Goal: Task Accomplishment & Management: Manage account settings

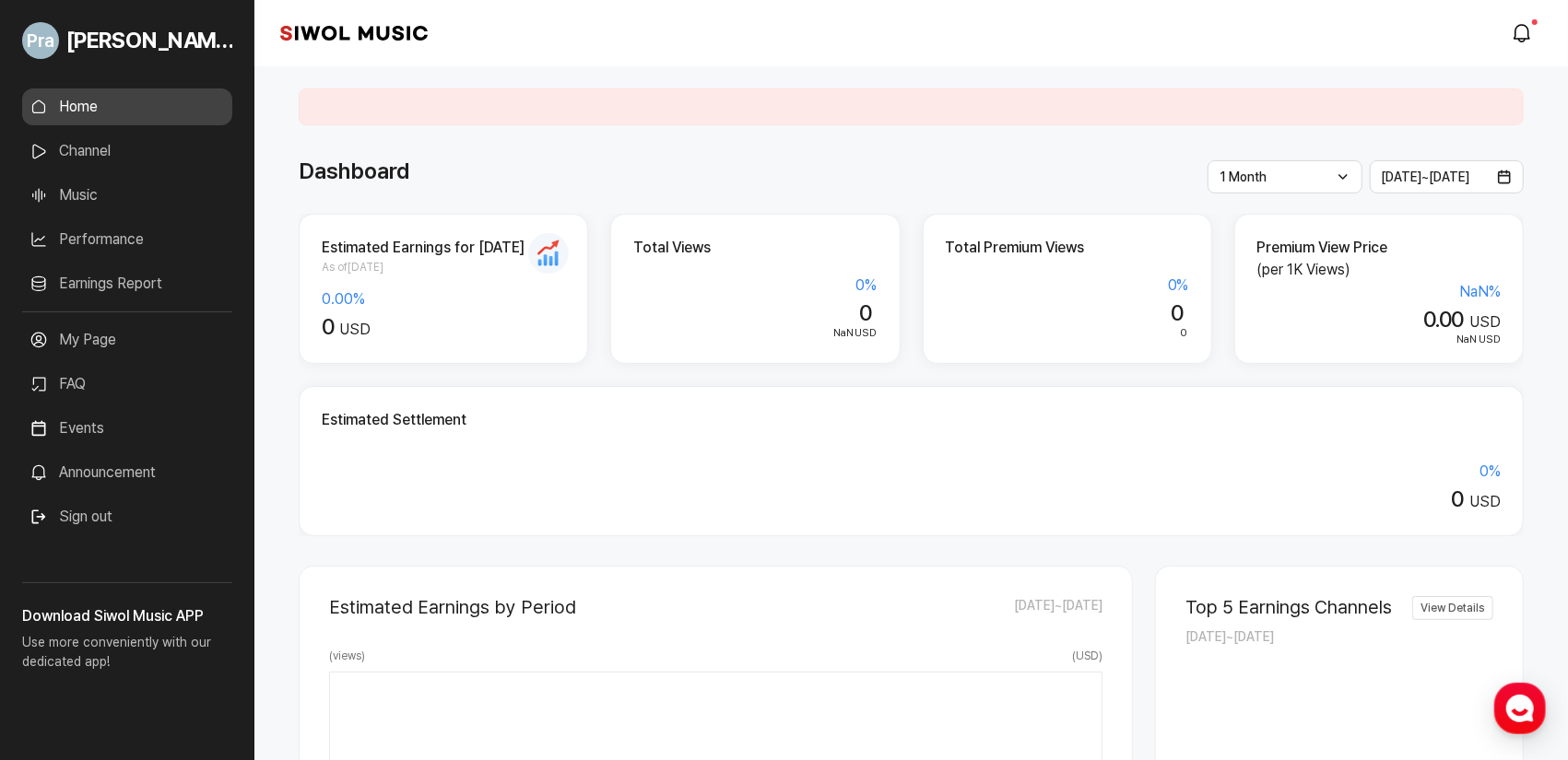
click at [851, 181] on div "Dashboard" at bounding box center [911, 170] width 1225 height 33
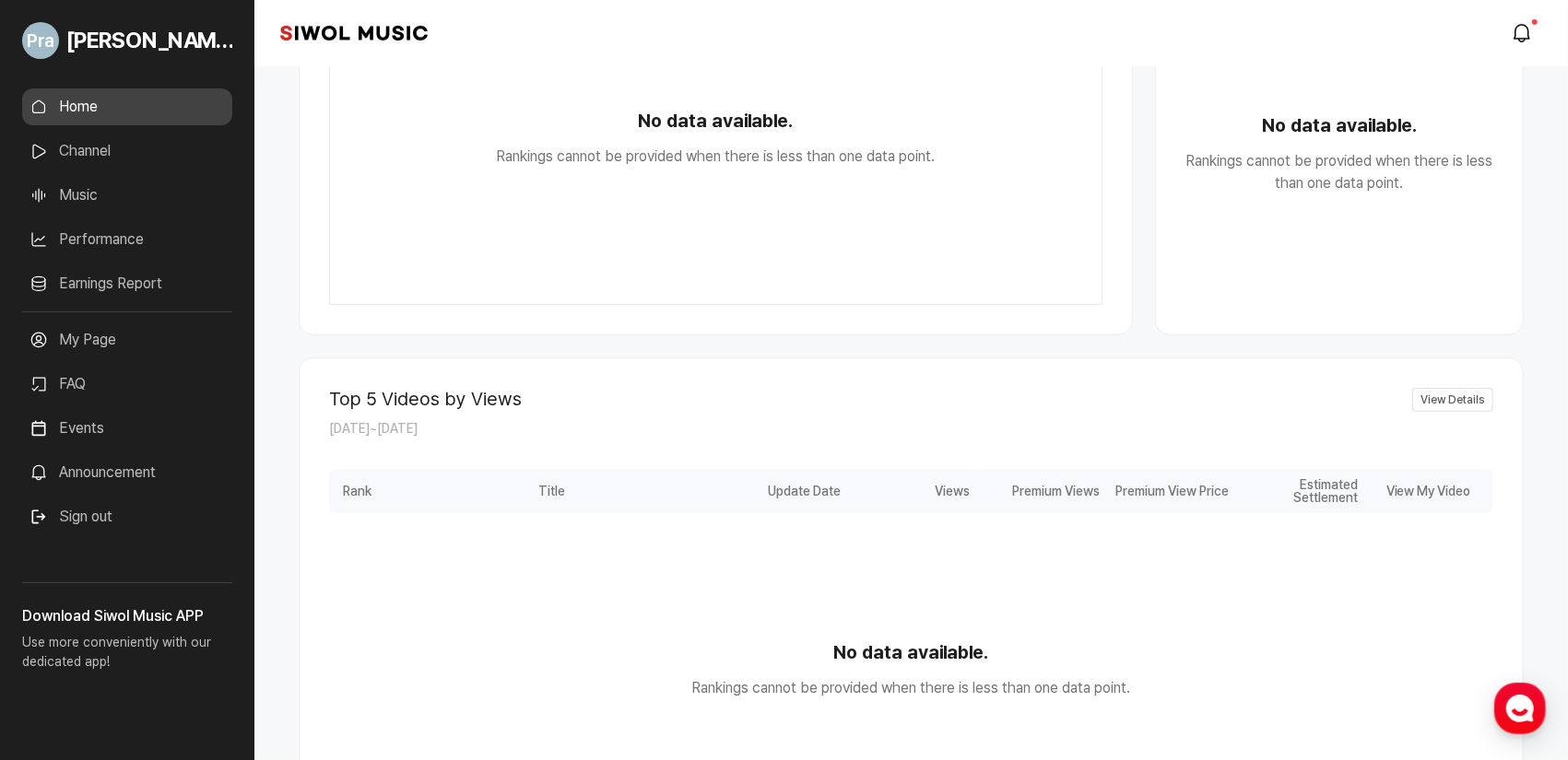
scroll to position [141, 0]
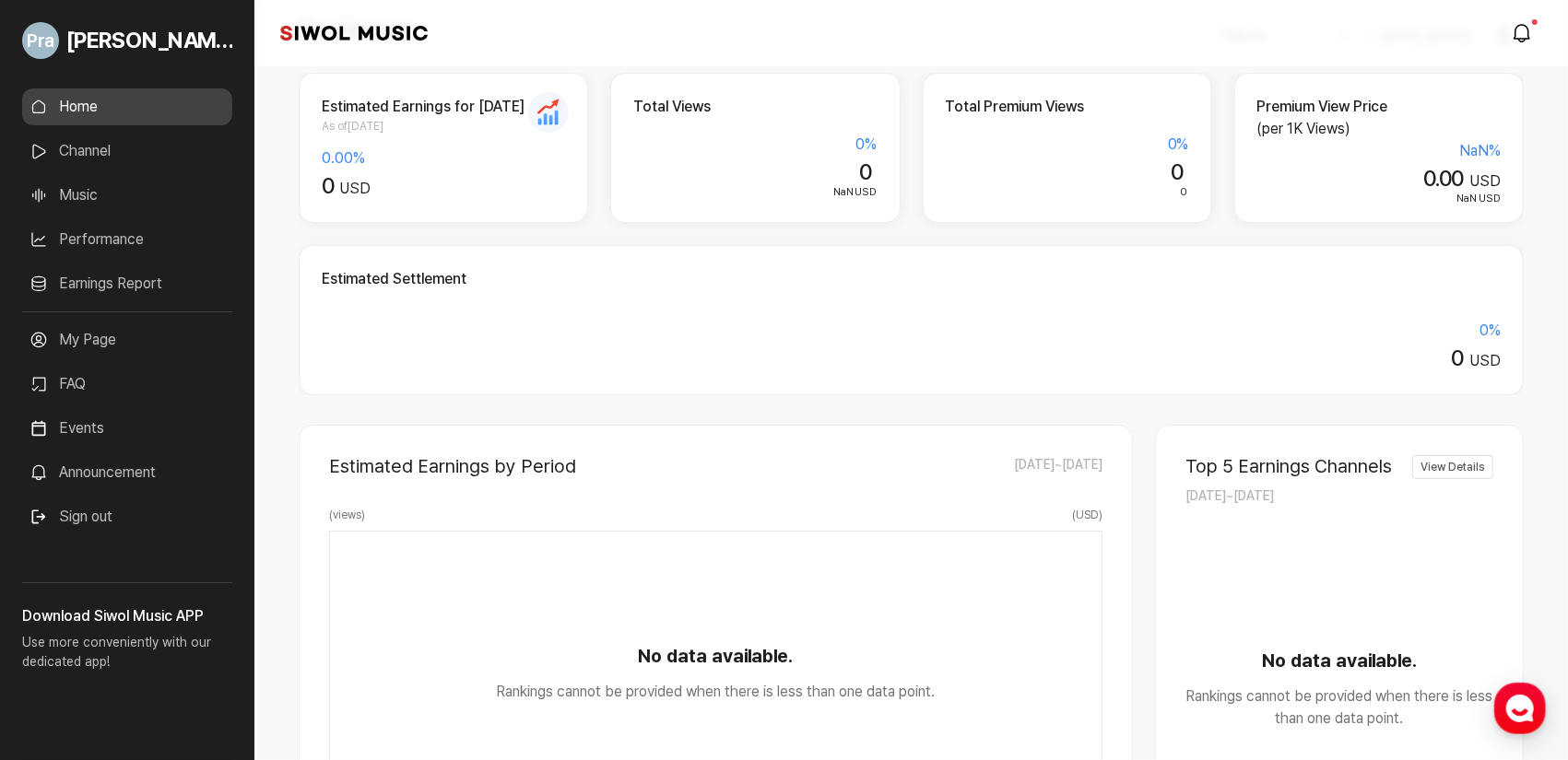
click at [374, 131] on span "As of [DATE]" at bounding box center [443, 126] width 243 height 17
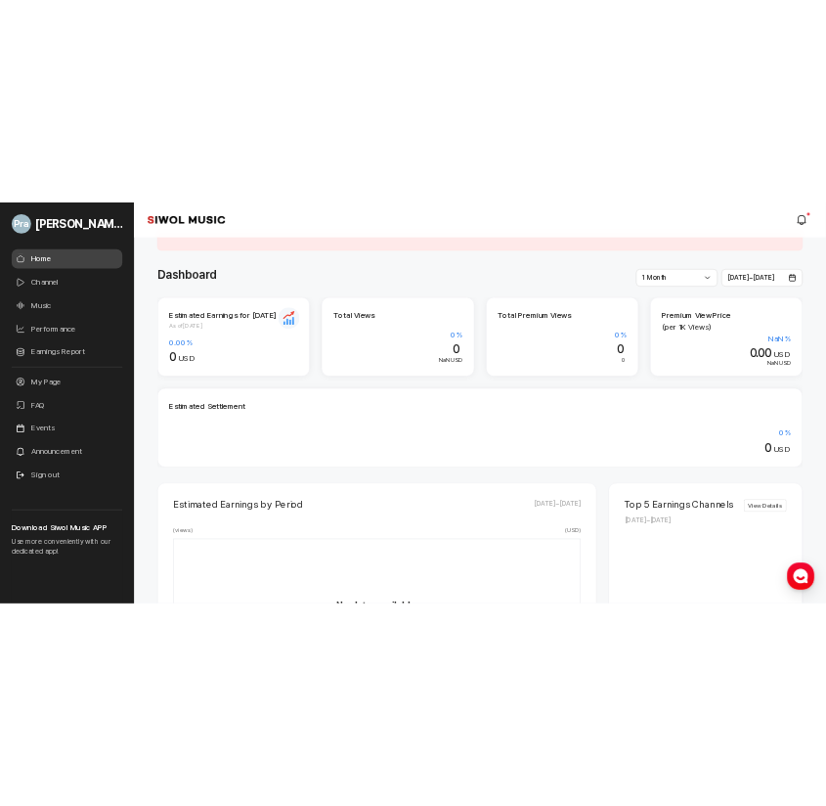
scroll to position [0, 0]
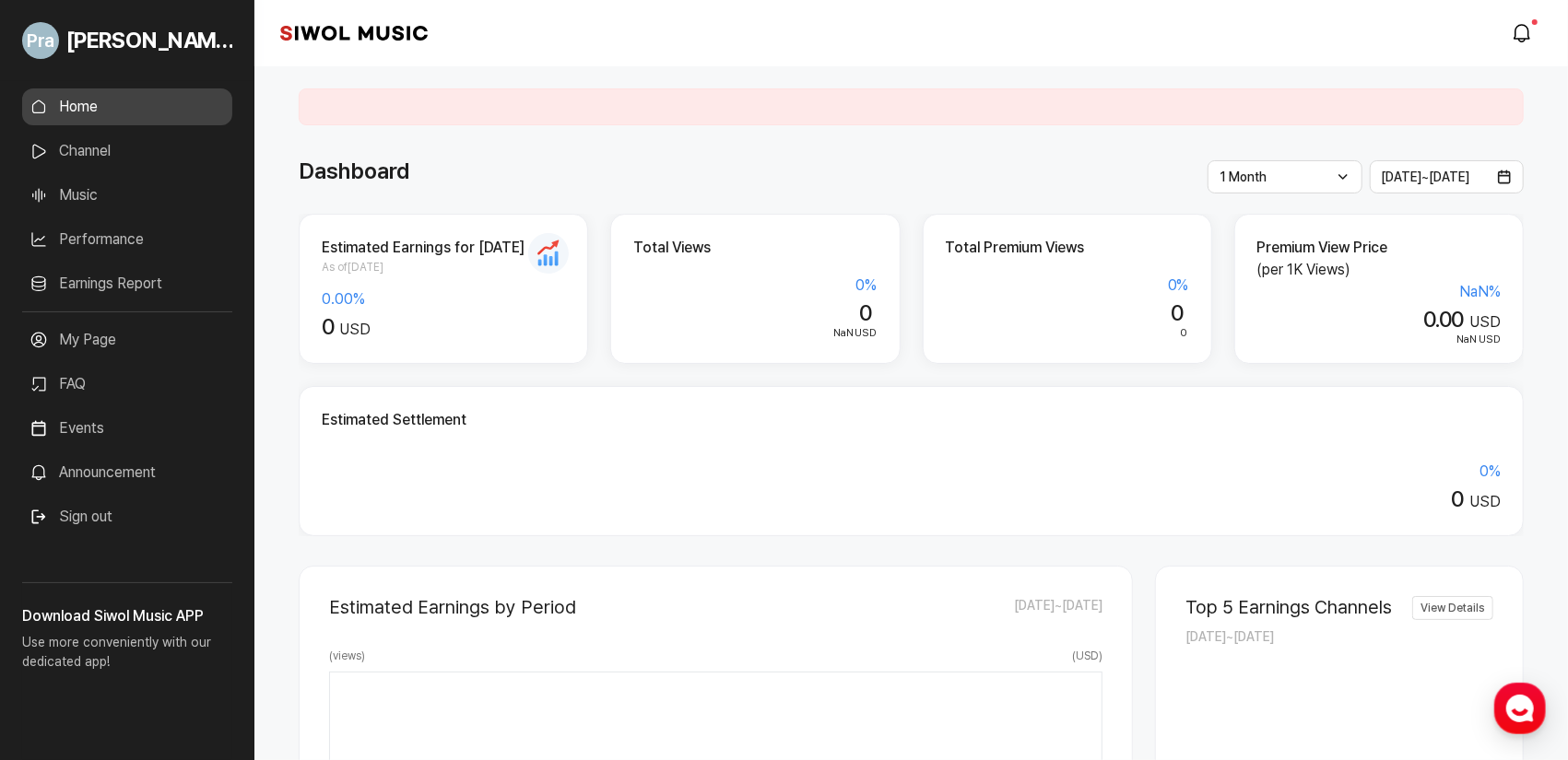
drag, startPoint x: 407, startPoint y: 96, endPoint x: 325, endPoint y: 136, distance: 91.2
click at [407, 96] on div at bounding box center [911, 106] width 1225 height 37
drag, startPoint x: 102, startPoint y: 155, endPoint x: 136, endPoint y: 150, distance: 34.4
click at [102, 155] on link "Channel" at bounding box center [126, 151] width 210 height 37
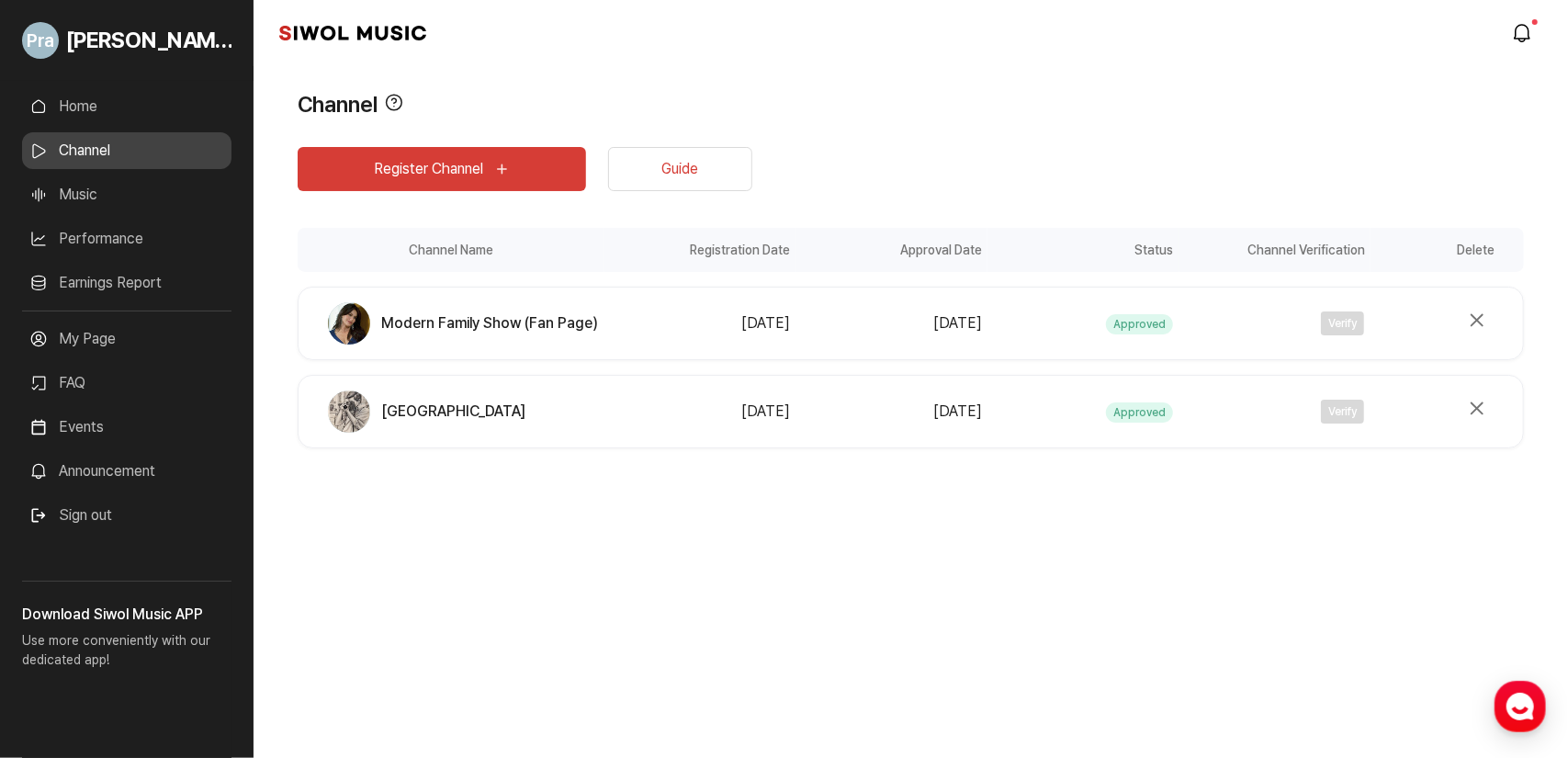
click at [892, 639] on div "[PERSON_NAME] Home Channel Music Performance Earnings Report More My Page FAQ E…" at bounding box center [784, 379] width 1568 height 758
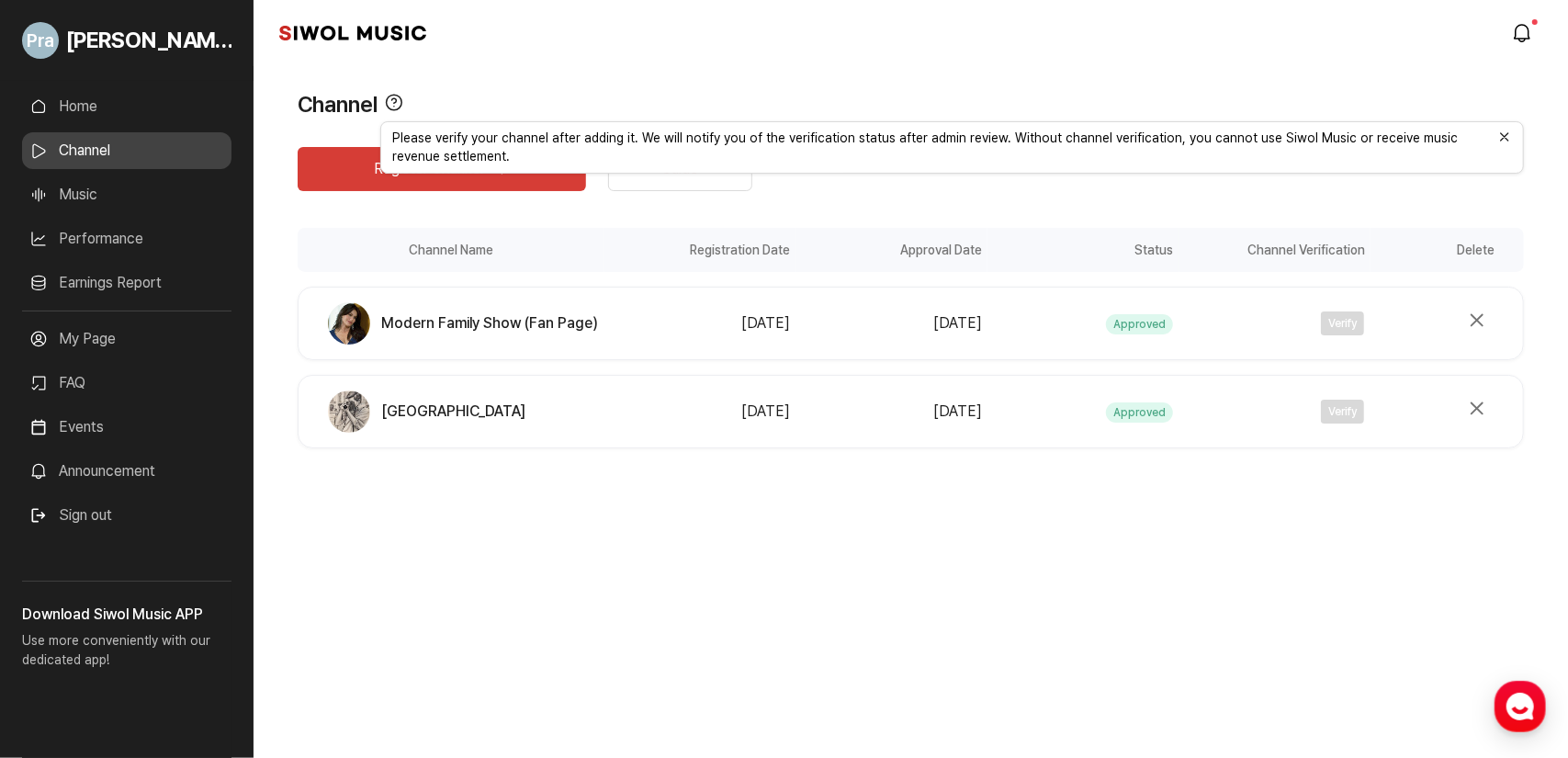
click at [62, 286] on link "Earnings Report" at bounding box center [126, 283] width 209 height 37
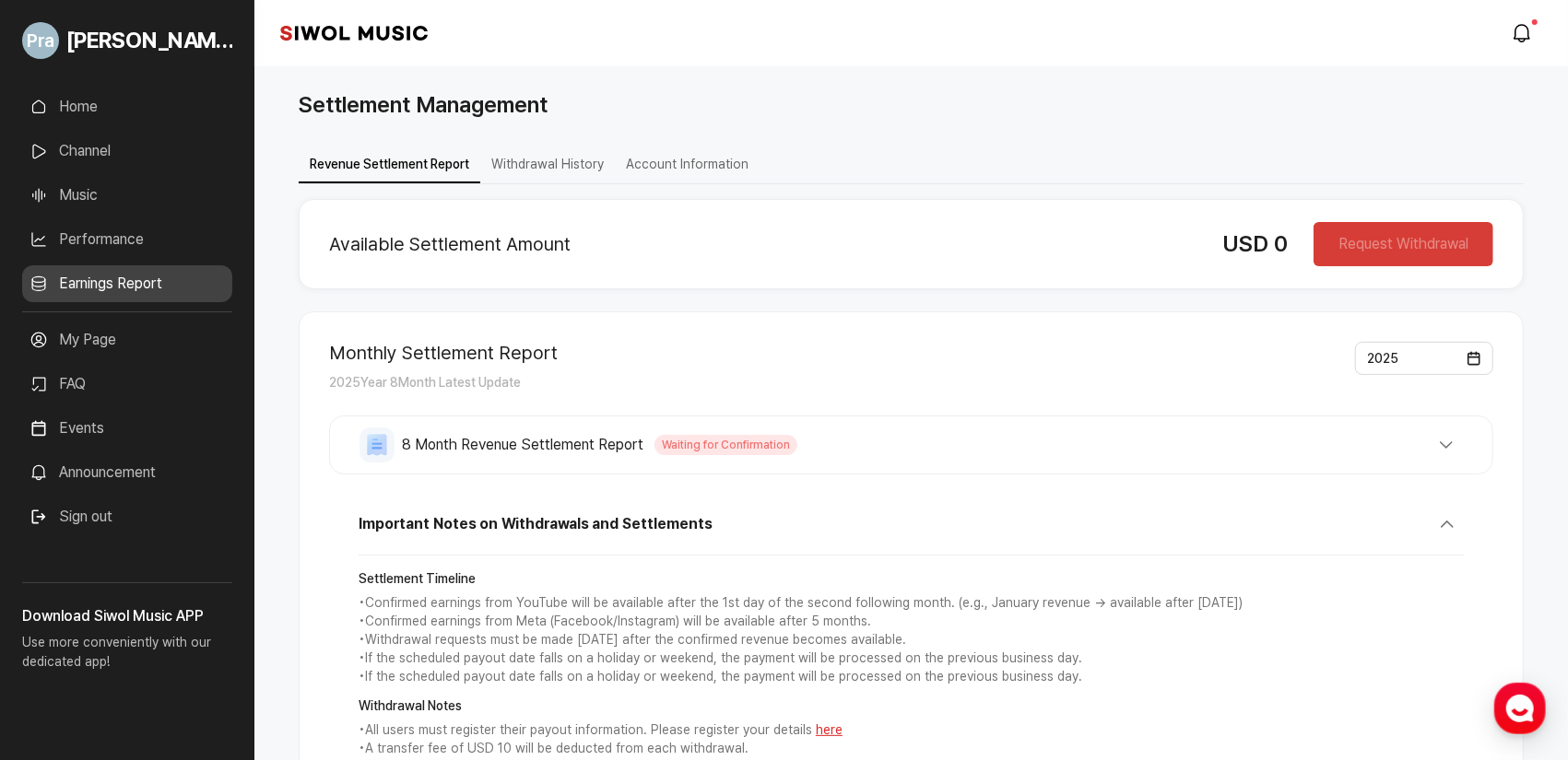
click at [1415, 244] on div "Request Withdrawal" at bounding box center [1403, 244] width 180 height 44
click at [550, 162] on button "Withdrawal History" at bounding box center [547, 165] width 135 height 36
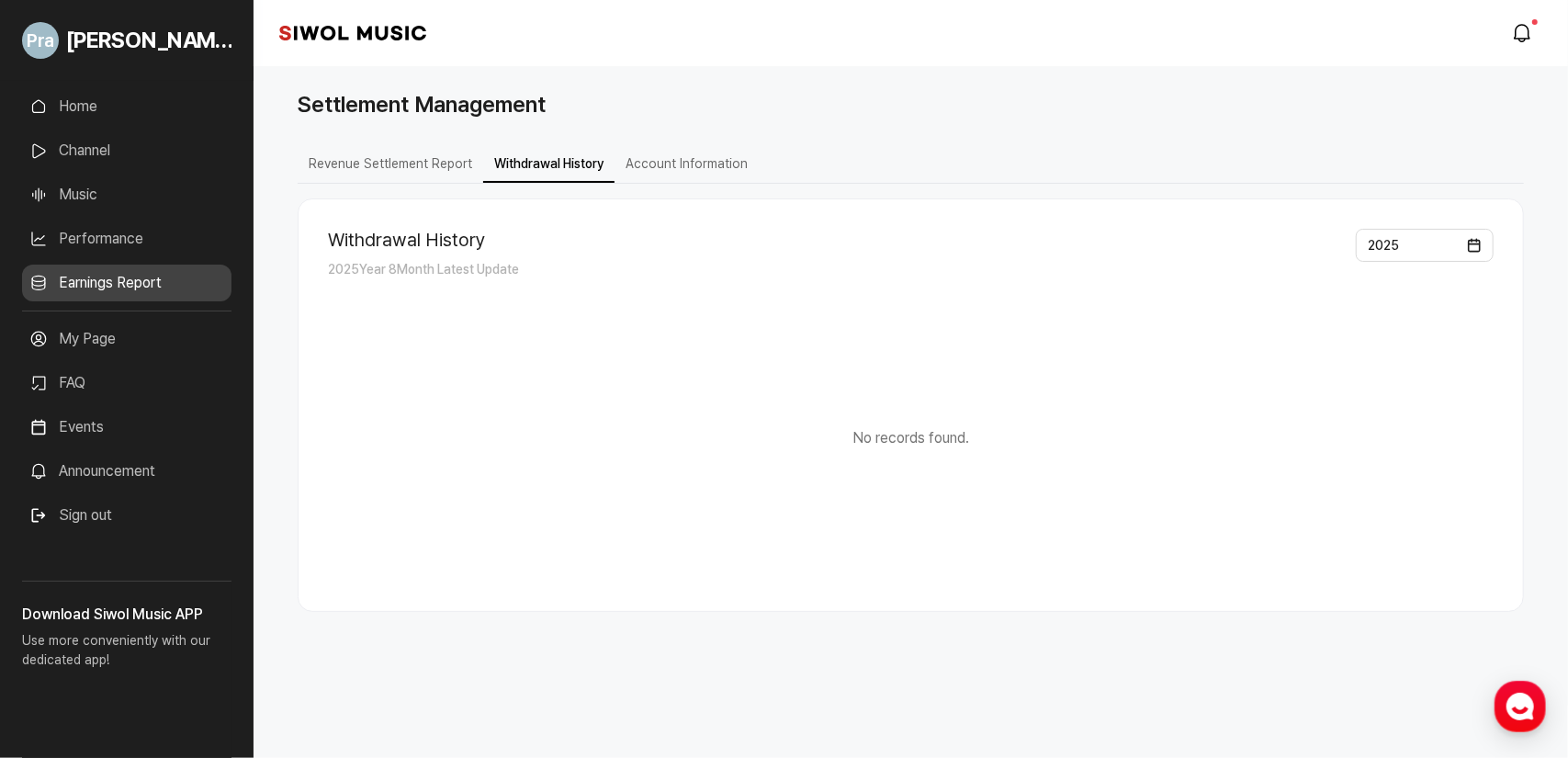
click at [653, 174] on button "Account Information" at bounding box center [686, 164] width 145 height 36
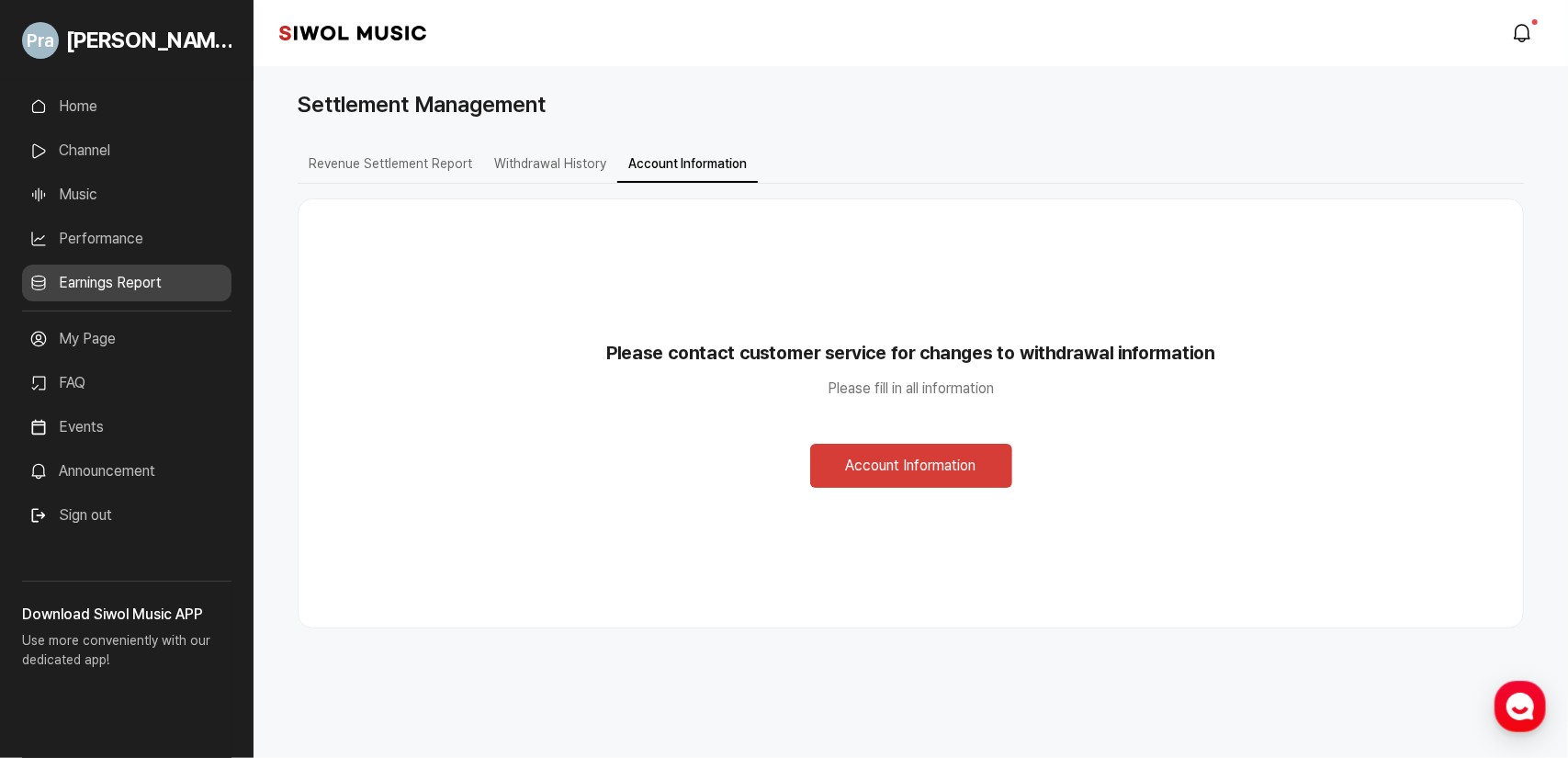
click at [361, 156] on button "Revenue Settlement Report" at bounding box center [391, 164] width 186 height 36
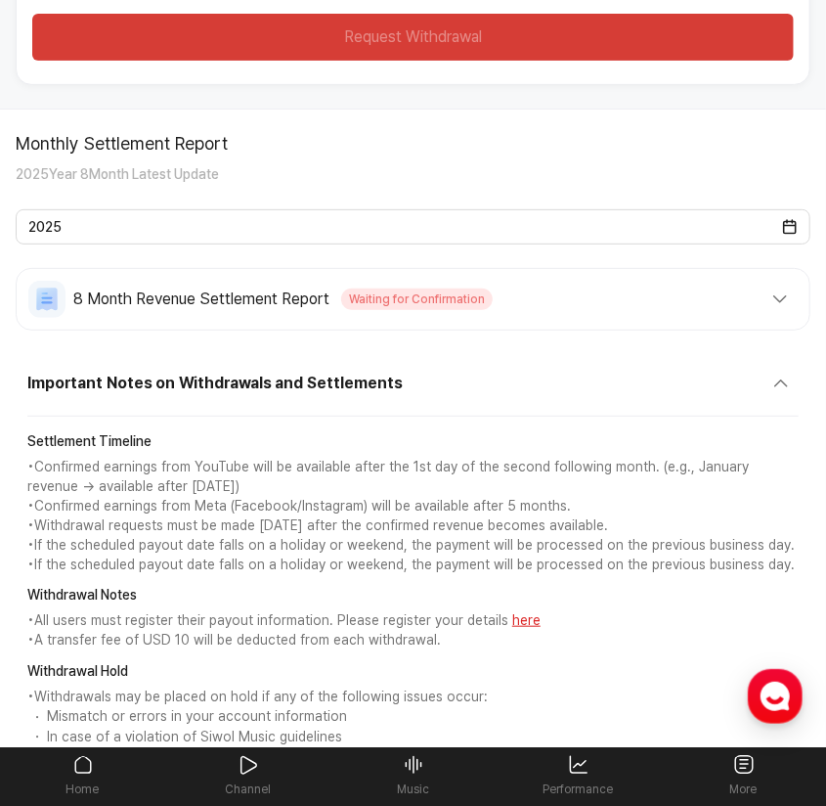
scroll to position [399, 0]
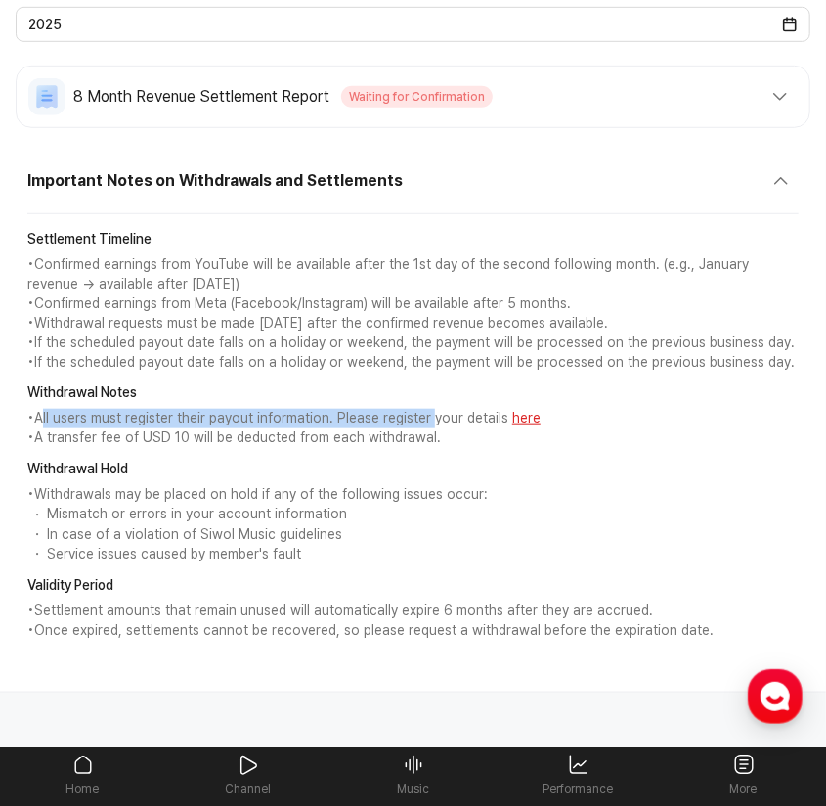
drag, startPoint x: 47, startPoint y: 412, endPoint x: 426, endPoint y: 409, distance: 379.5
click at [426, 409] on p "• All users must register their payout information. Please register your detail…" at bounding box center [413, 419] width 772 height 20
click at [416, 409] on p "• All users must register their payout information. Please register your detail…" at bounding box center [413, 419] width 772 height 20
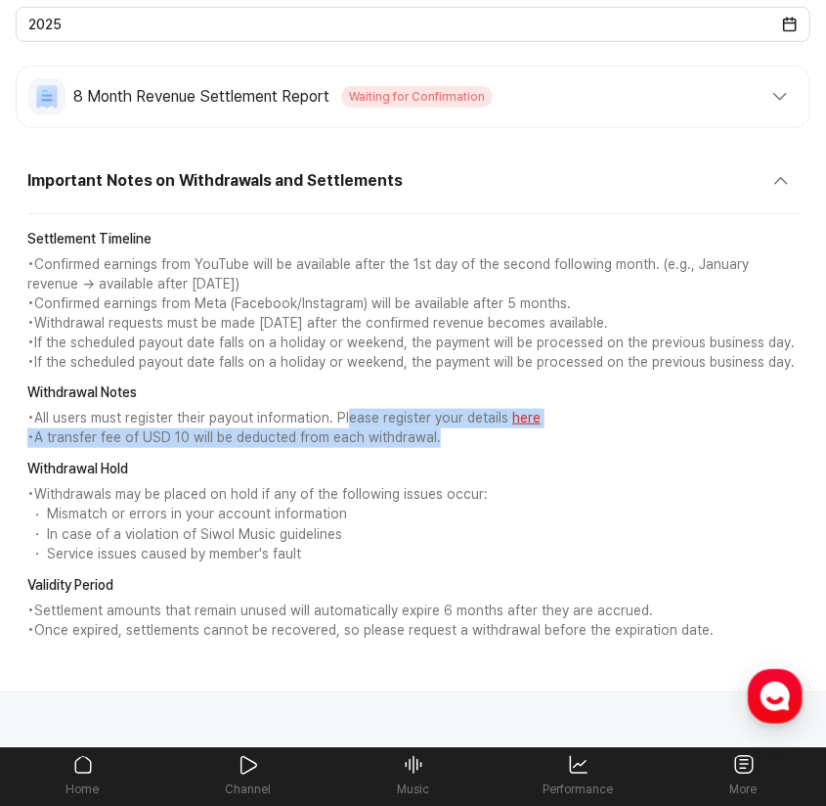
drag, startPoint x: 376, startPoint y: 418, endPoint x: 551, endPoint y: 418, distance: 175.1
click at [568, 427] on div "Withdrawal Notes • All users must register their payout information. Please reg…" at bounding box center [413, 415] width 772 height 65
click at [513, 412] on link "here" at bounding box center [527, 418] width 28 height 16
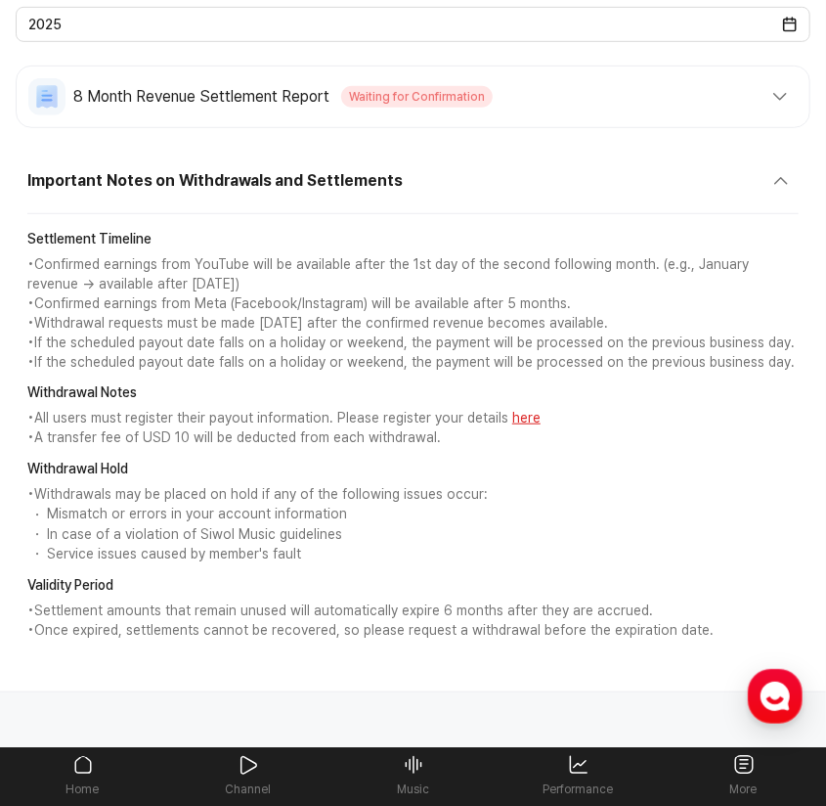
click at [317, 334] on p "• If the scheduled payout date falls on a holiday or weekend, the payment will …" at bounding box center [413, 344] width 772 height 20
click at [518, 420] on link "here" at bounding box center [527, 418] width 28 height 16
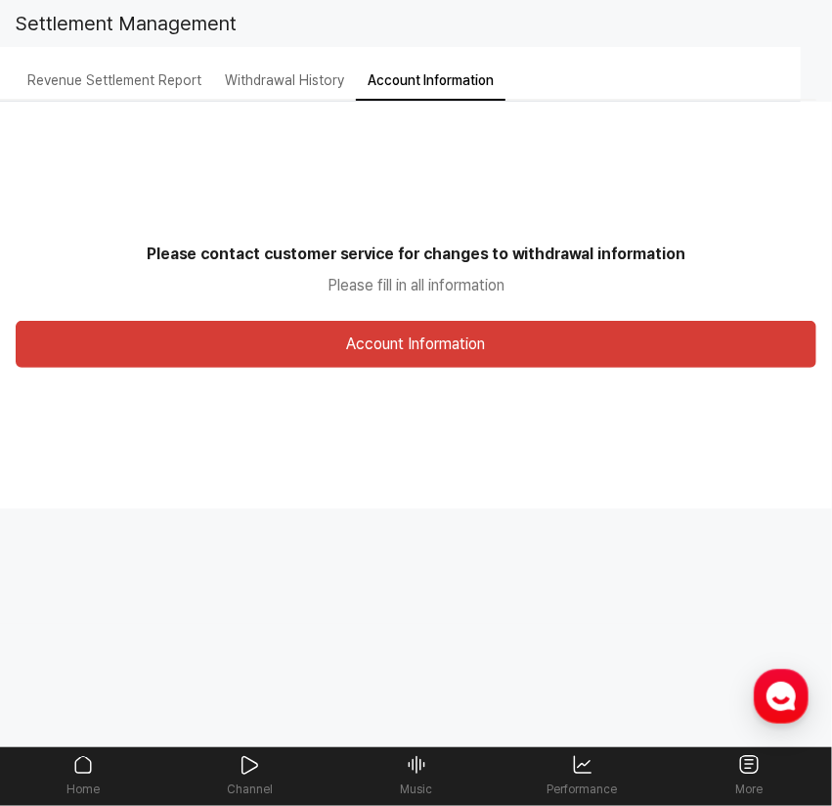
click at [426, 364] on button "Account Information" at bounding box center [416, 344] width 801 height 47
